Goal: Task Accomplishment & Management: Manage account settings

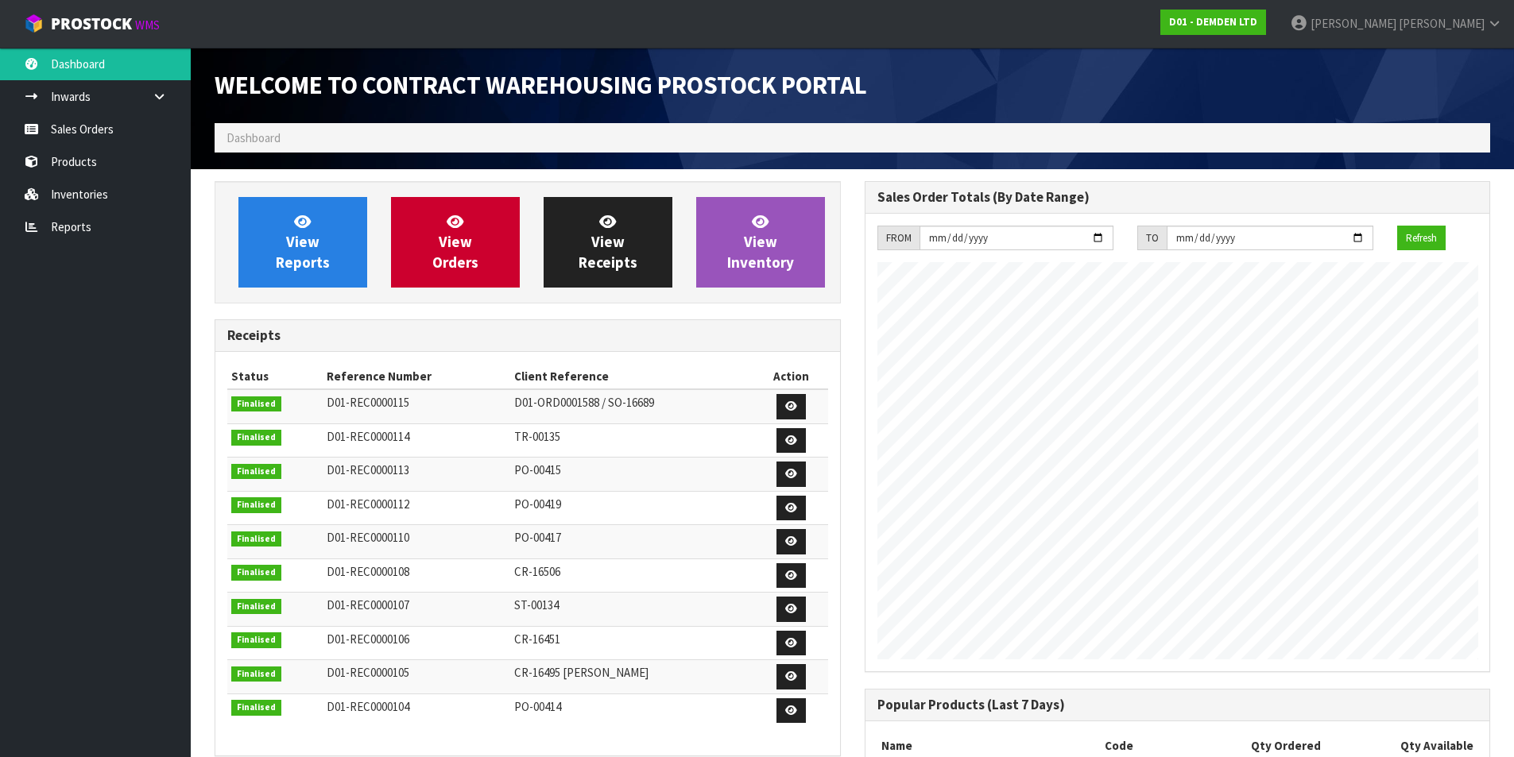
scroll to position [753, 649]
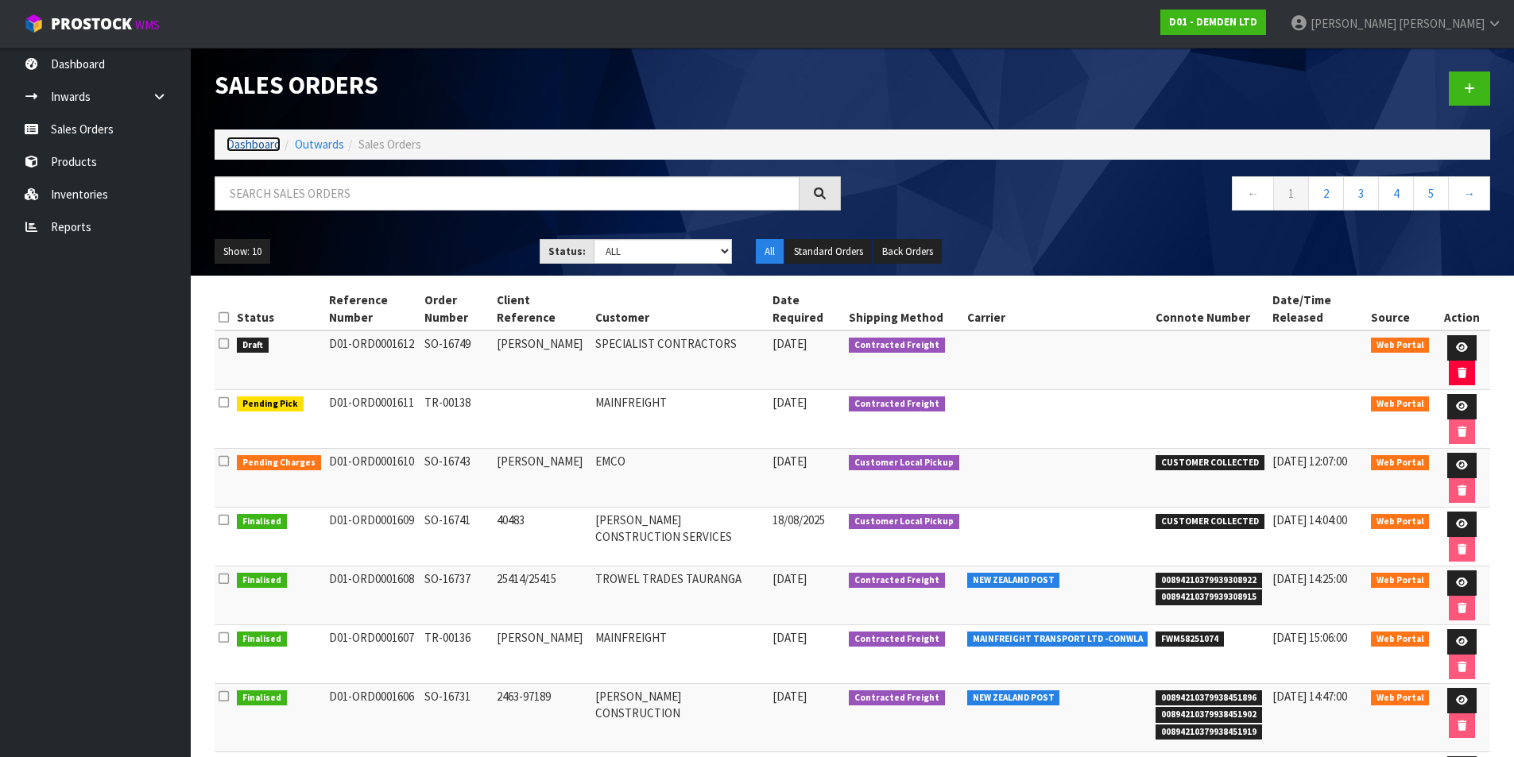
click at [255, 141] on link "Dashboard" at bounding box center [254, 144] width 54 height 15
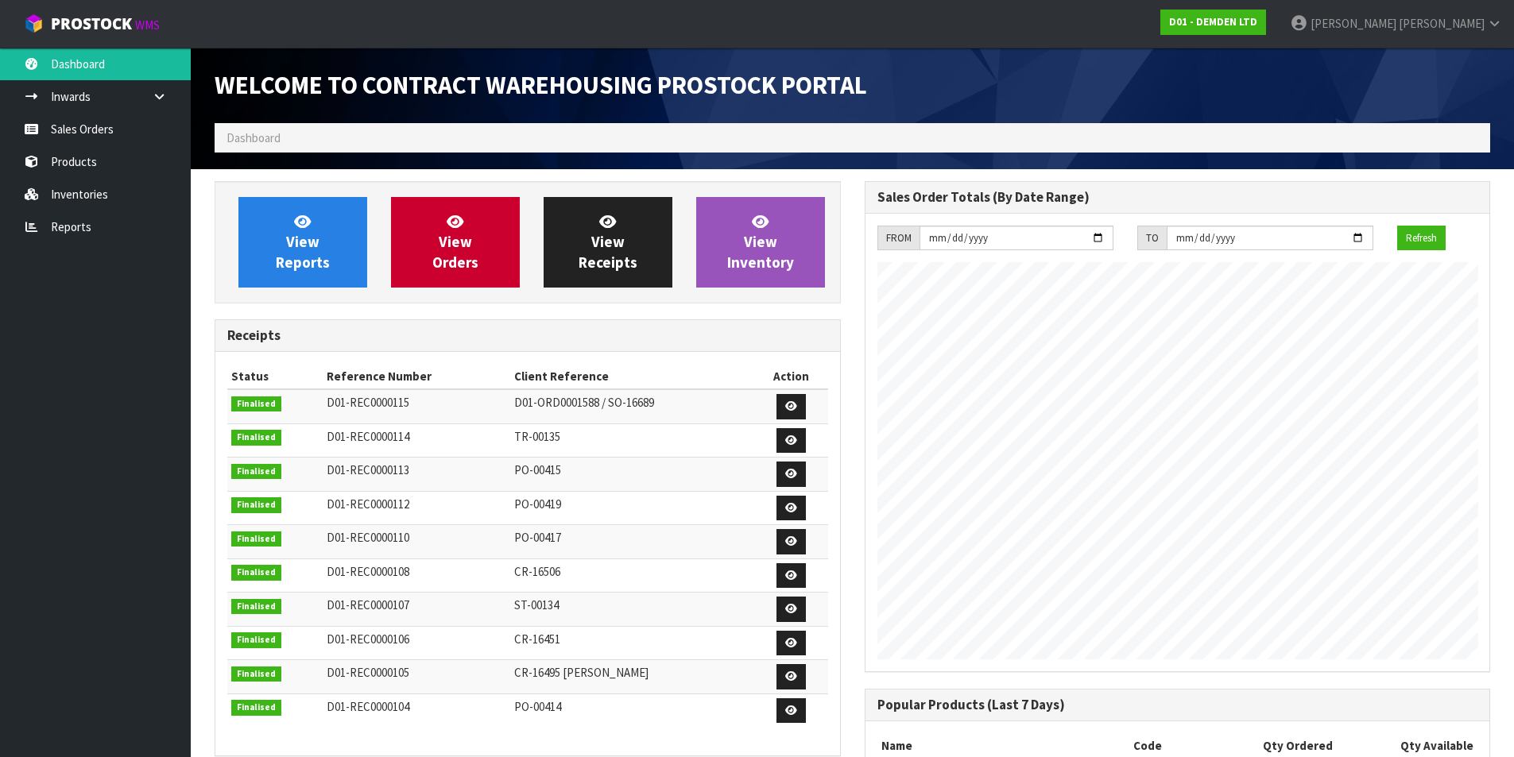
scroll to position [779, 649]
click at [474, 226] on link "View Orders" at bounding box center [455, 242] width 129 height 91
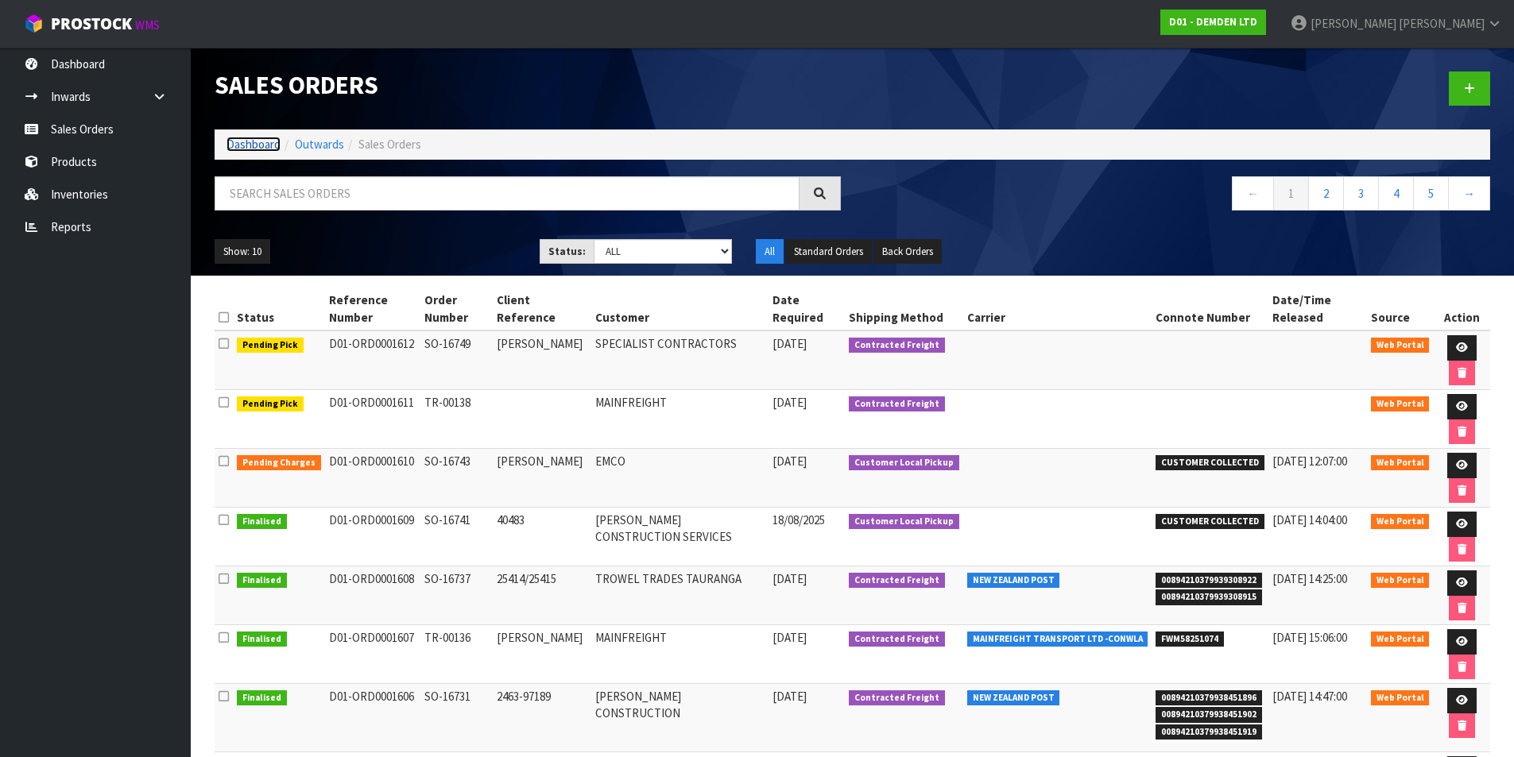
click at [256, 144] on link "Dashboard" at bounding box center [254, 144] width 54 height 15
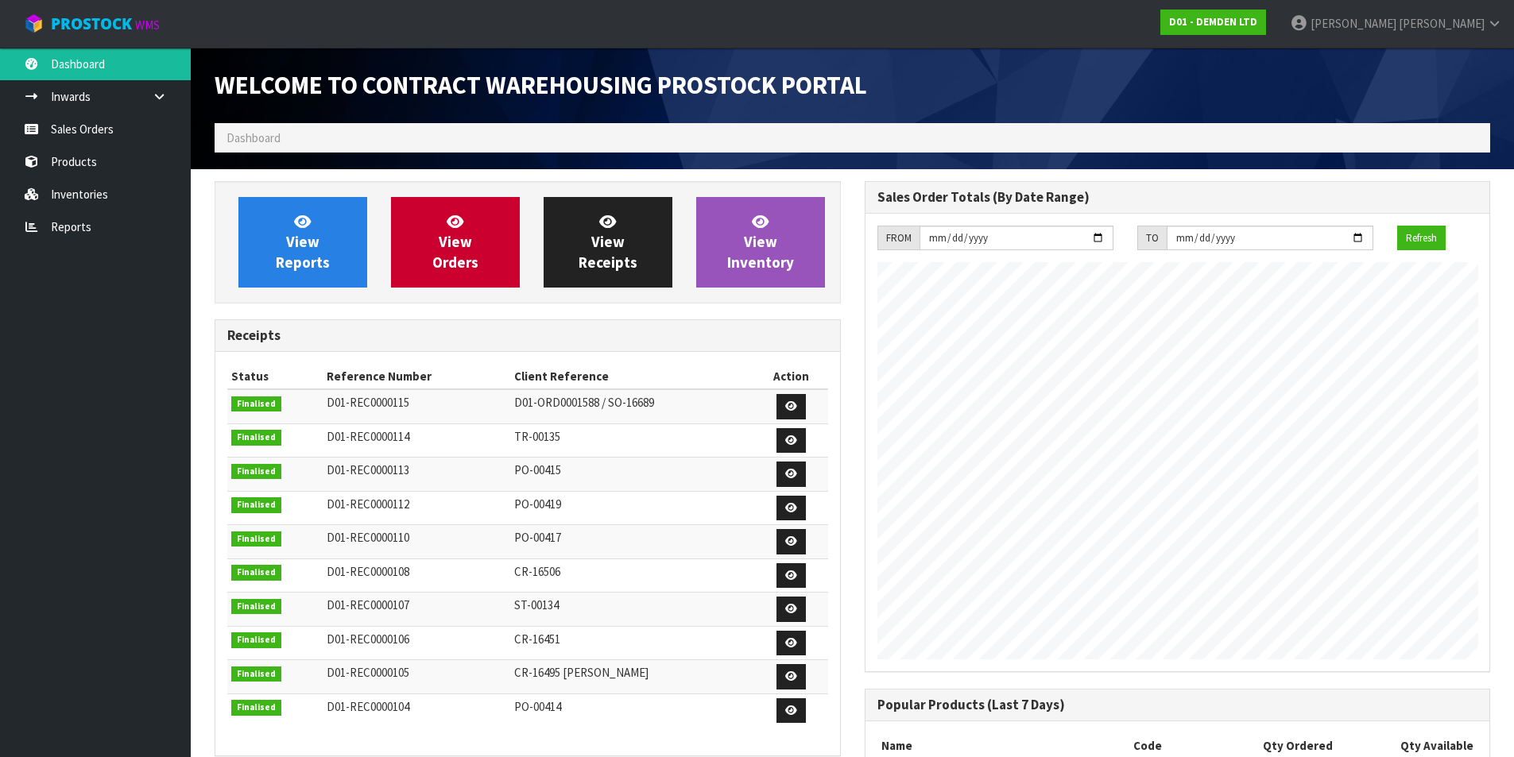
scroll to position [779, 649]
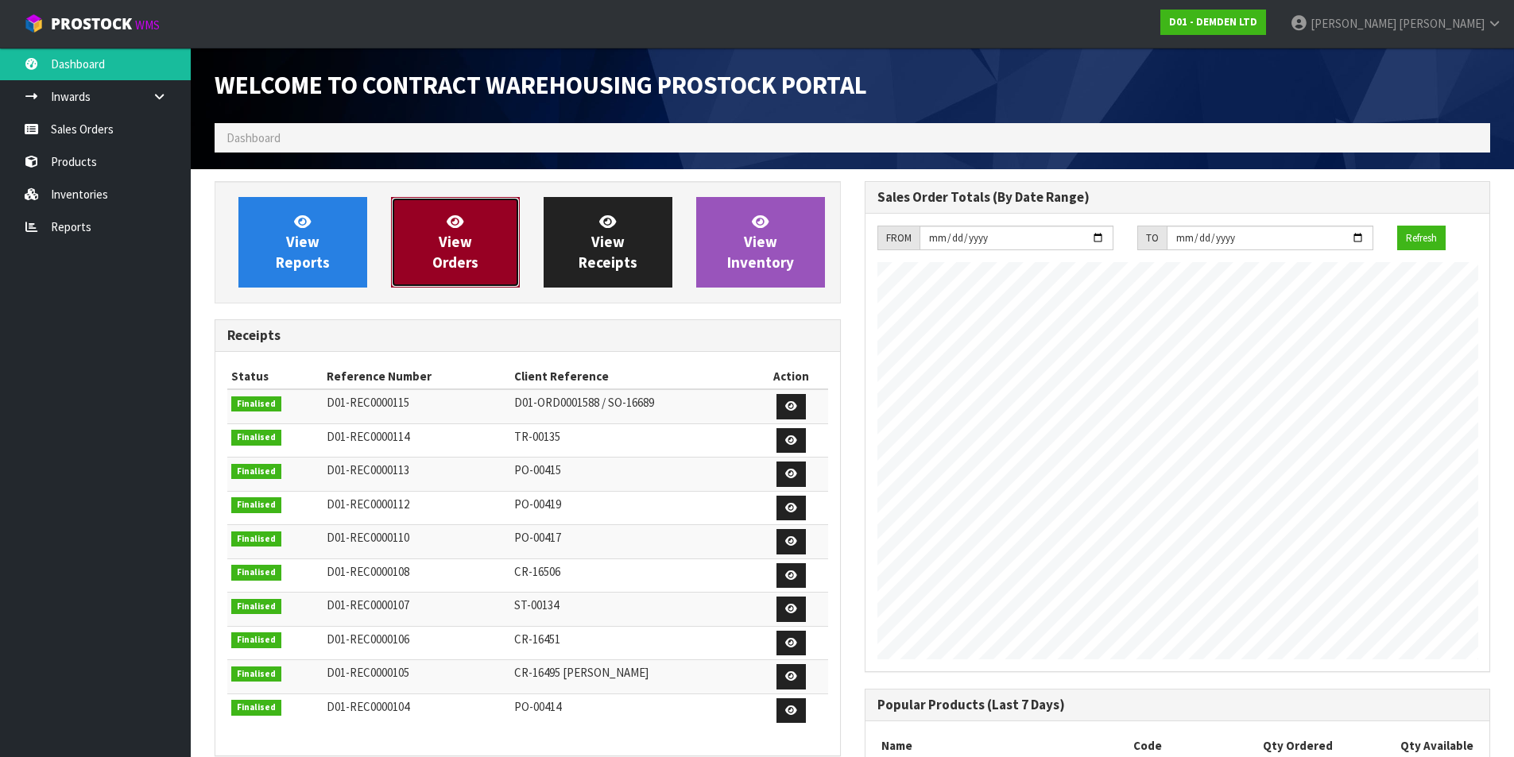
click at [464, 261] on span "View Orders" at bounding box center [455, 242] width 46 height 60
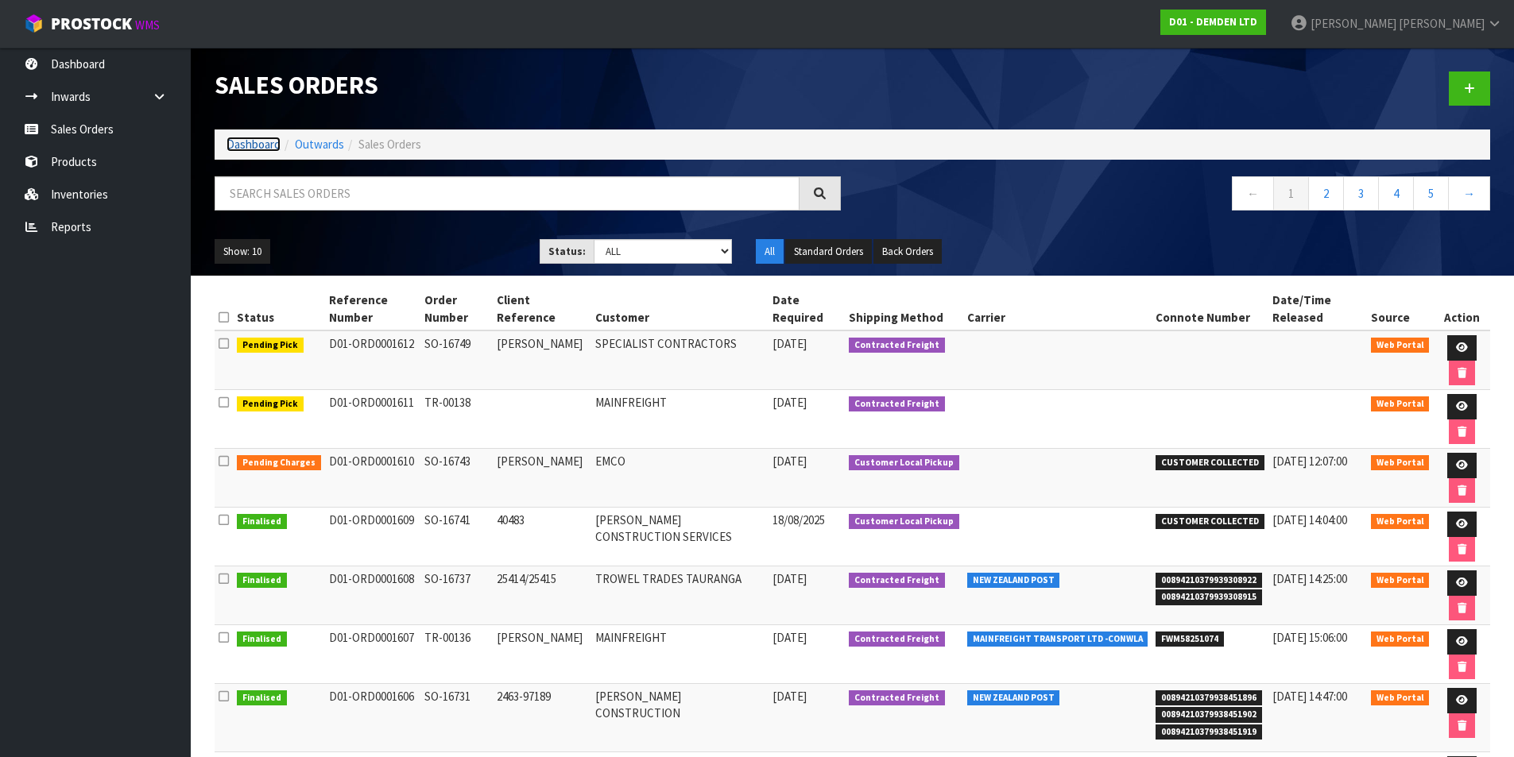
click at [242, 137] on link "Dashboard" at bounding box center [254, 144] width 54 height 15
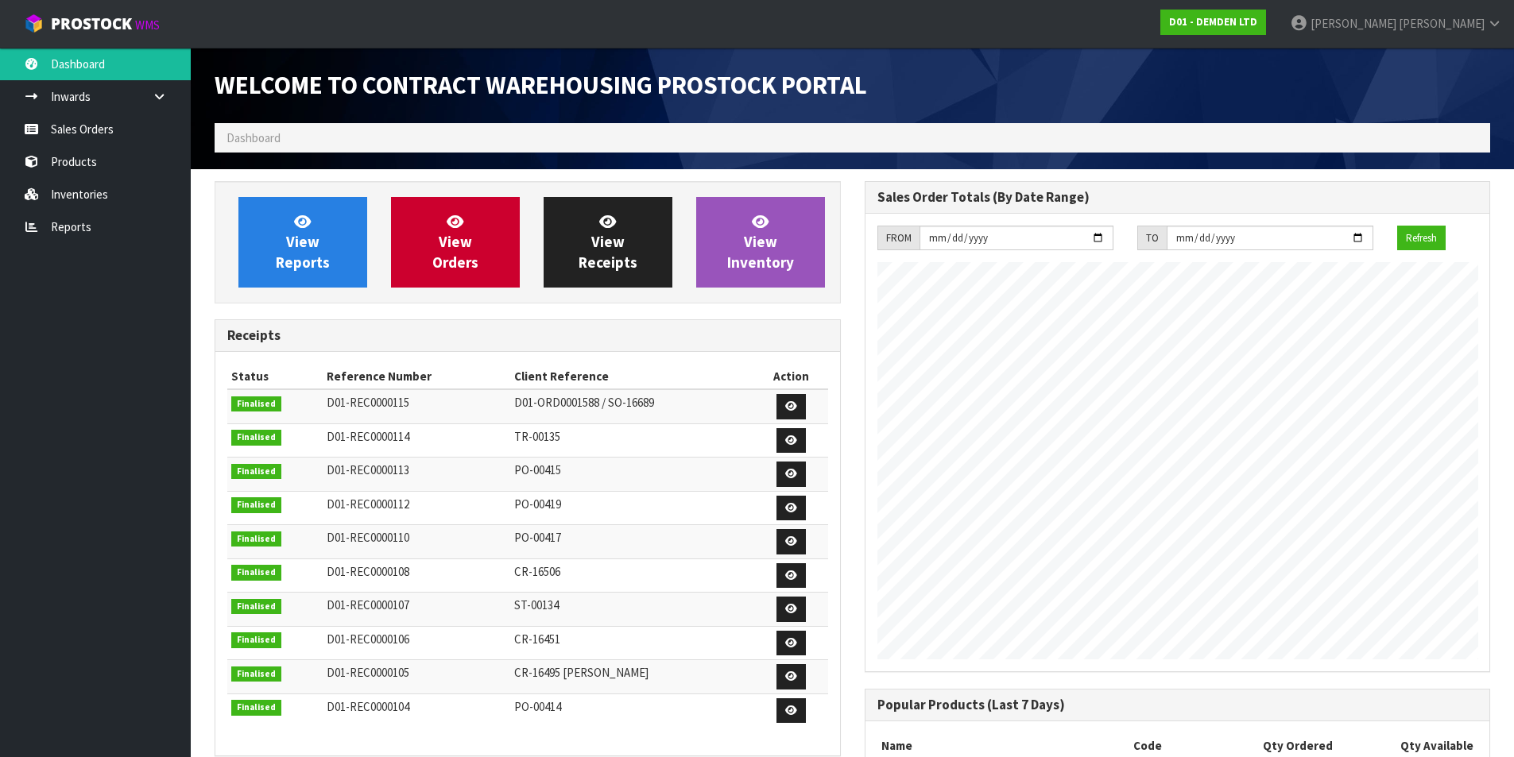
scroll to position [779, 649]
click at [1462, 17] on span "[PERSON_NAME]" at bounding box center [1442, 23] width 86 height 15
click at [1437, 73] on link "Logout" at bounding box center [1451, 62] width 126 height 21
